Goal: Task Accomplishment & Management: Manage account settings

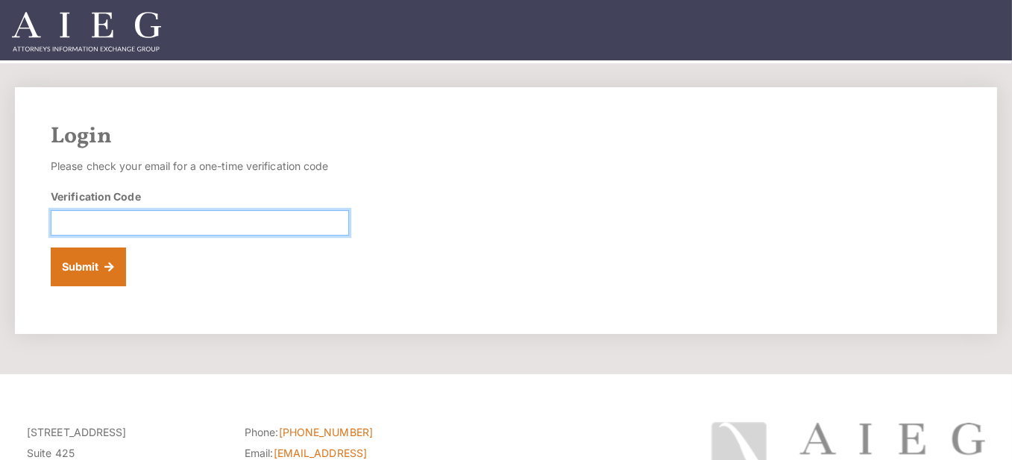
click at [268, 227] on input "Verification Code" at bounding box center [200, 222] width 298 height 25
paste input "328497"
type input "328497"
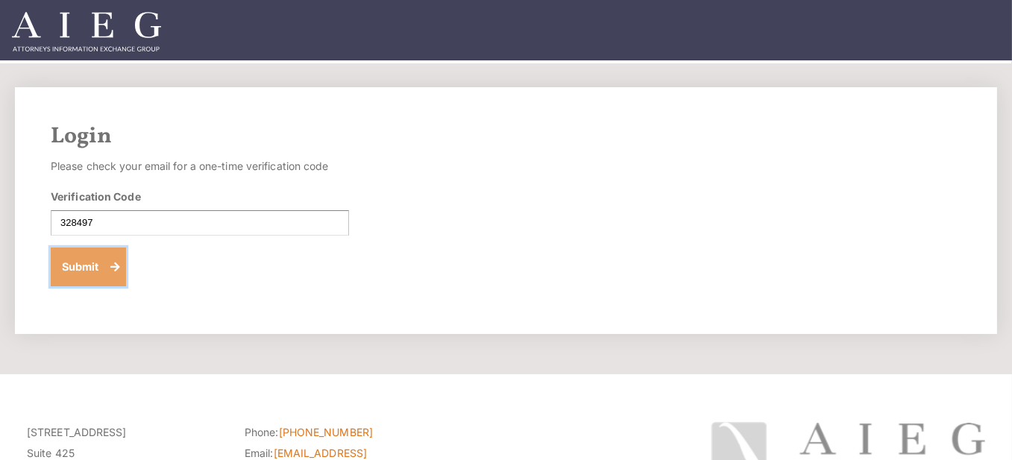
click at [104, 265] on button "Submit" at bounding box center [88, 267] width 75 height 39
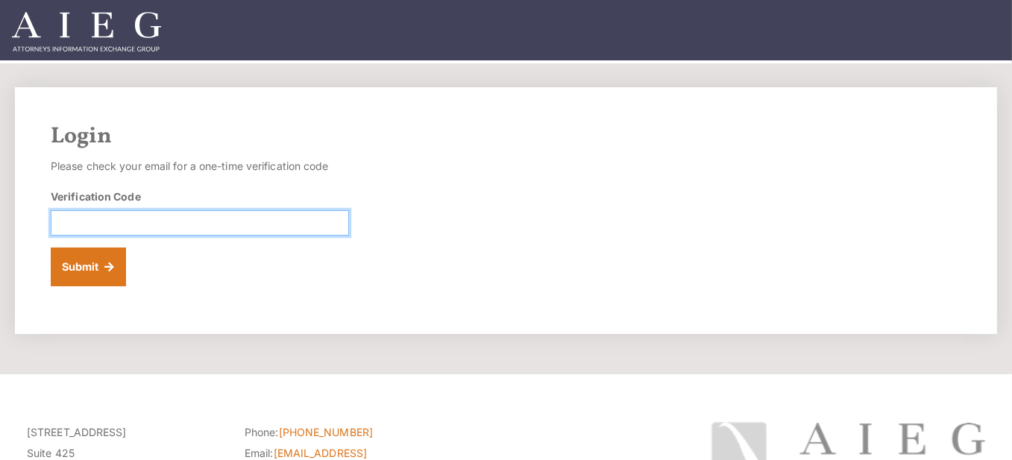
click at [139, 217] on input "Verification Code" at bounding box center [200, 222] width 298 height 25
paste input "495231"
type input "495231"
click at [127, 262] on form "Please check your email for a one-time verification code Verification Code 4952…" at bounding box center [200, 221] width 298 height 130
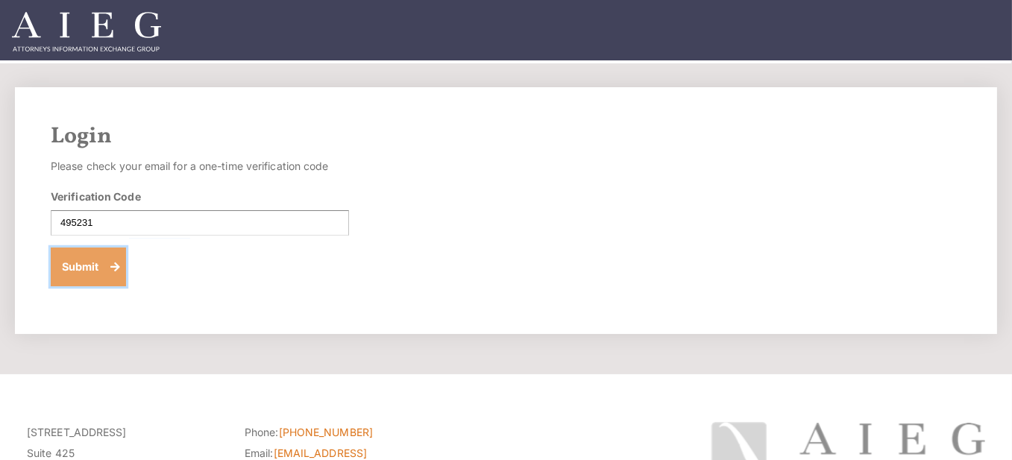
click at [98, 270] on button "Submit" at bounding box center [88, 267] width 75 height 39
